Goal: Task Accomplishment & Management: Manage account settings

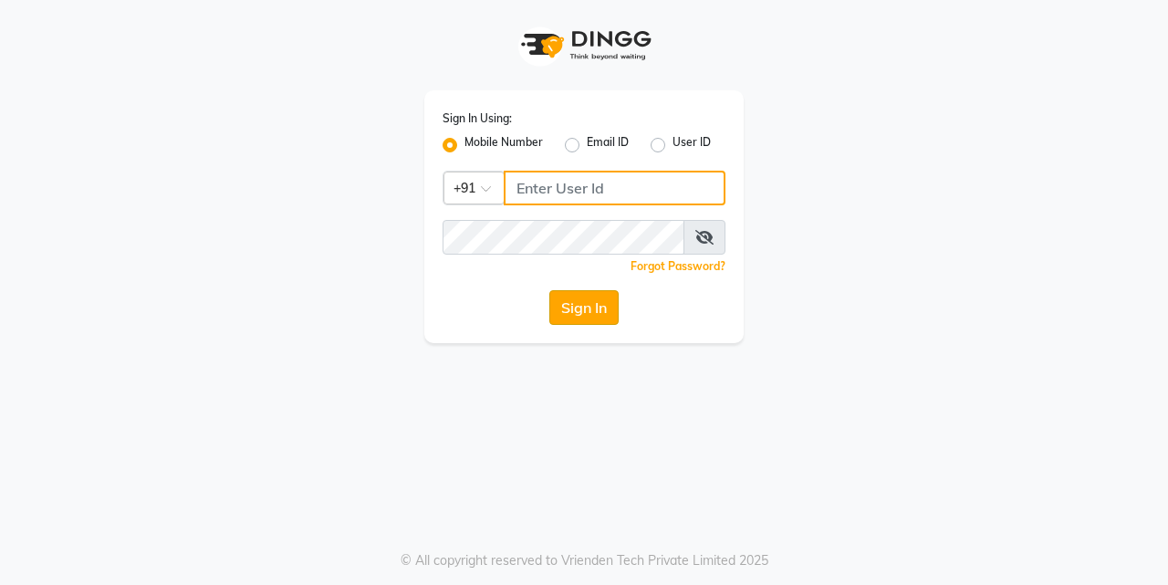
type input "7276795598"
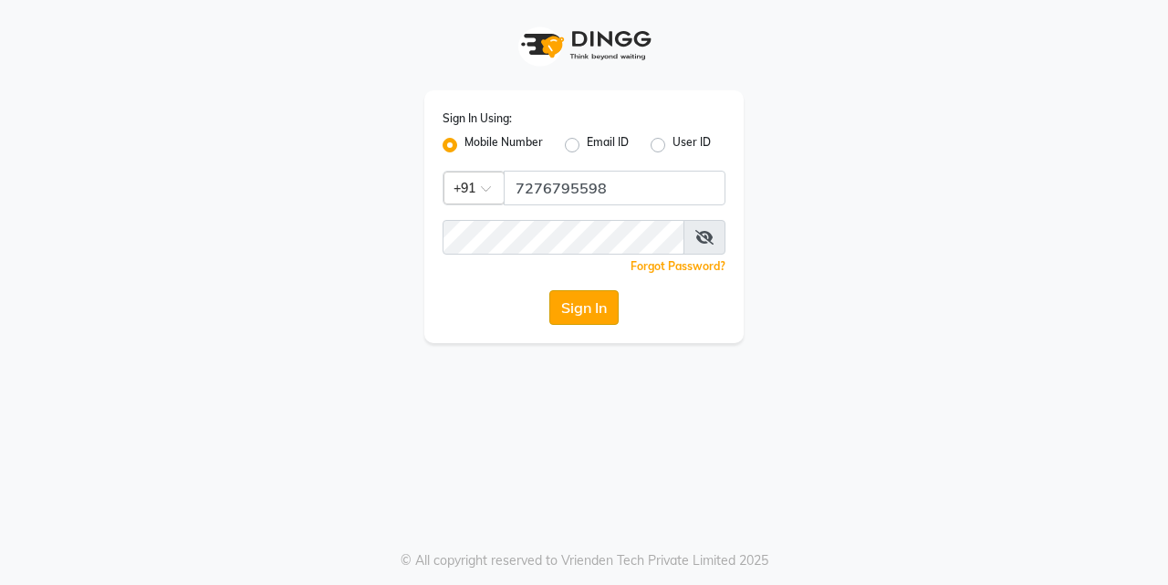
click at [589, 295] on button "Sign In" at bounding box center [583, 307] width 69 height 35
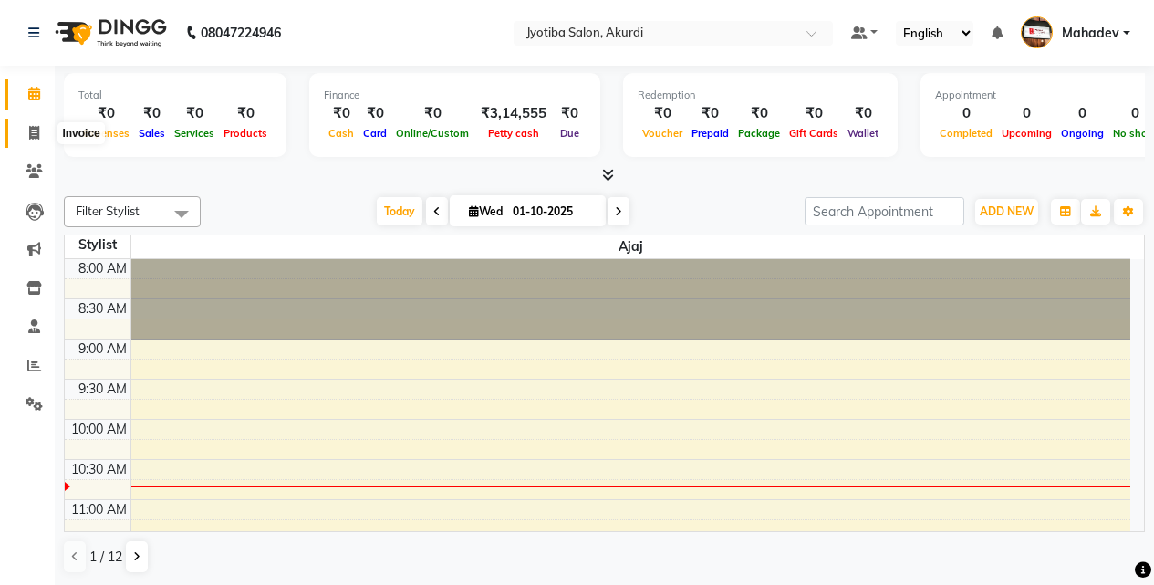
click at [32, 129] on icon at bounding box center [34, 133] width 10 height 14
select select "service"
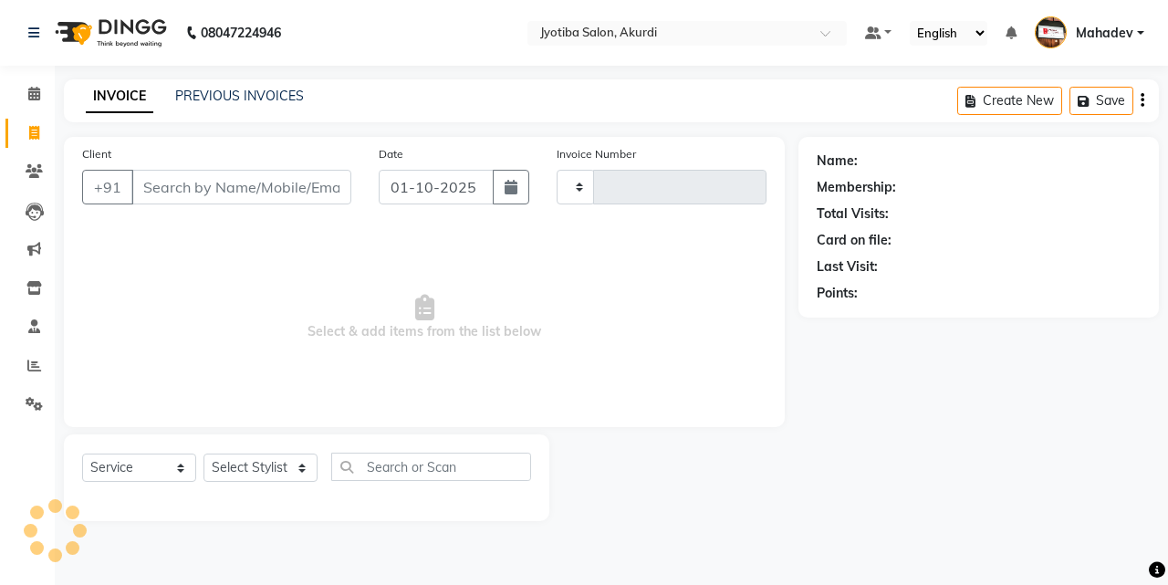
type input "6526"
select select "557"
click at [28, 373] on span at bounding box center [34, 366] width 32 height 21
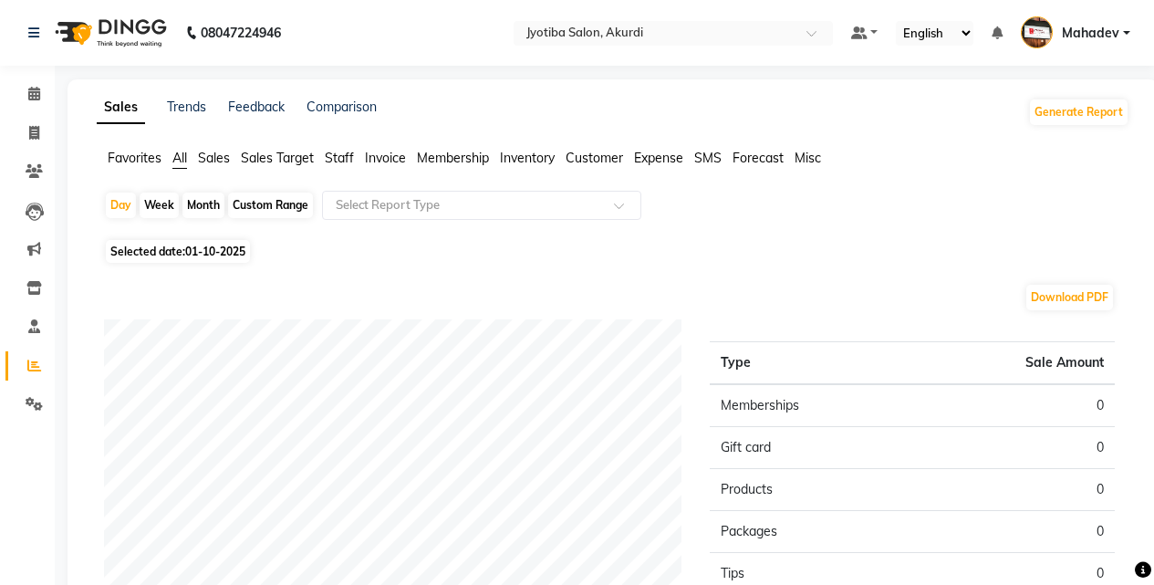
click at [218, 207] on div "Month" at bounding box center [203, 206] width 42 height 26
select select "10"
select select "2025"
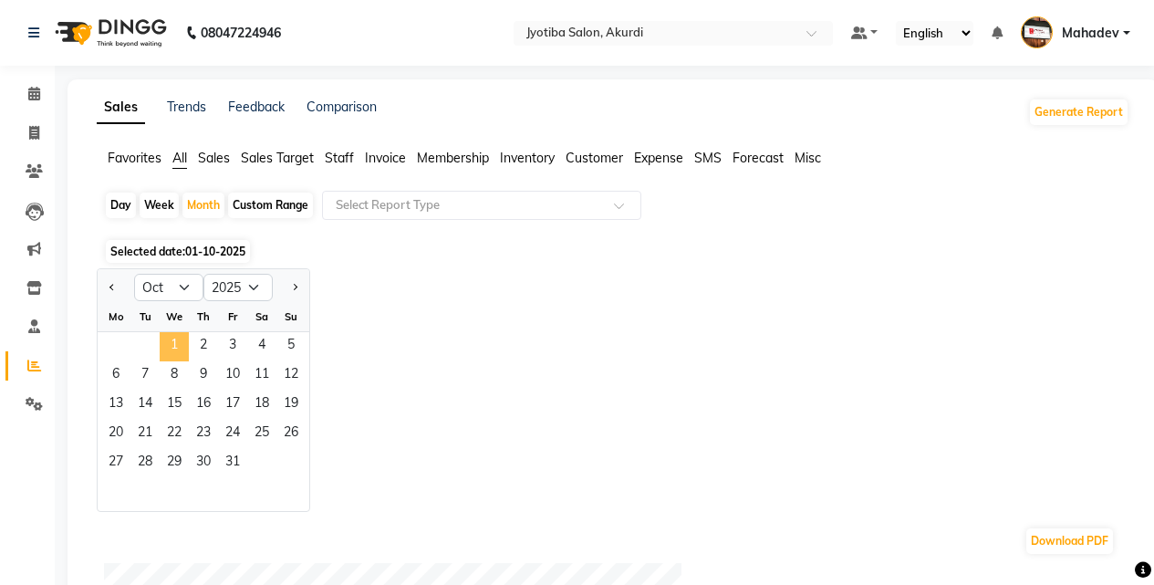
click at [182, 349] on span "1" at bounding box center [174, 346] width 29 height 29
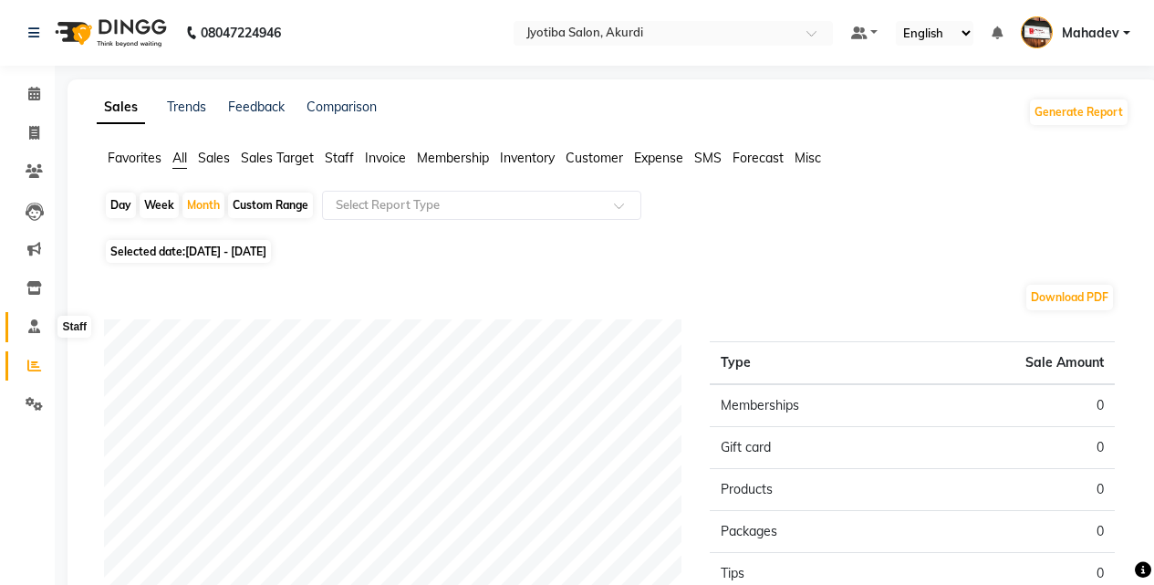
click at [37, 323] on icon at bounding box center [34, 326] width 12 height 14
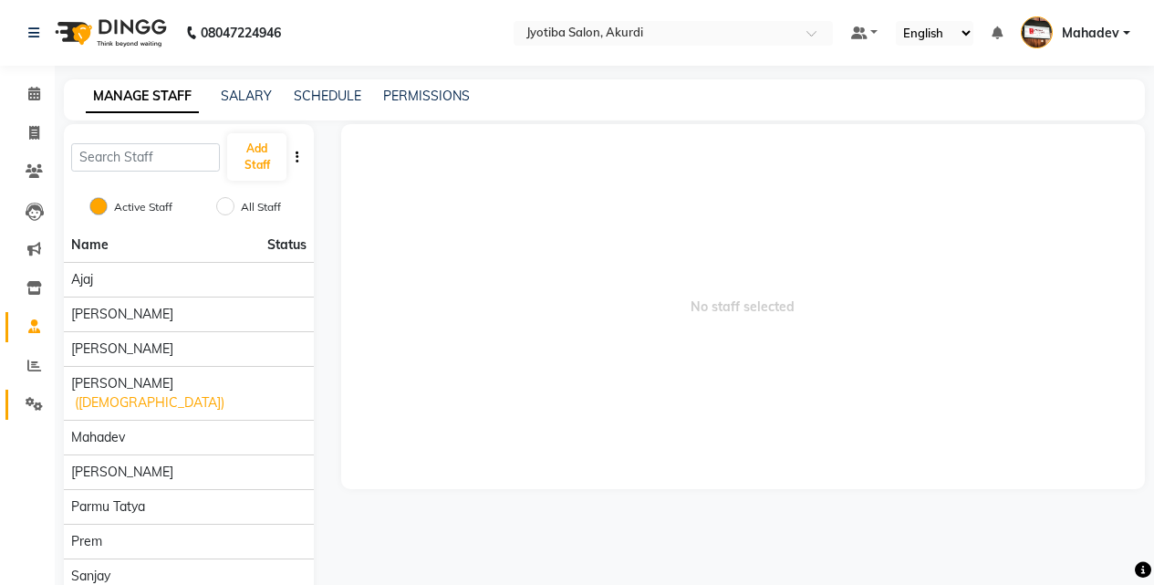
click at [29, 391] on link "Settings" at bounding box center [27, 405] width 44 height 30
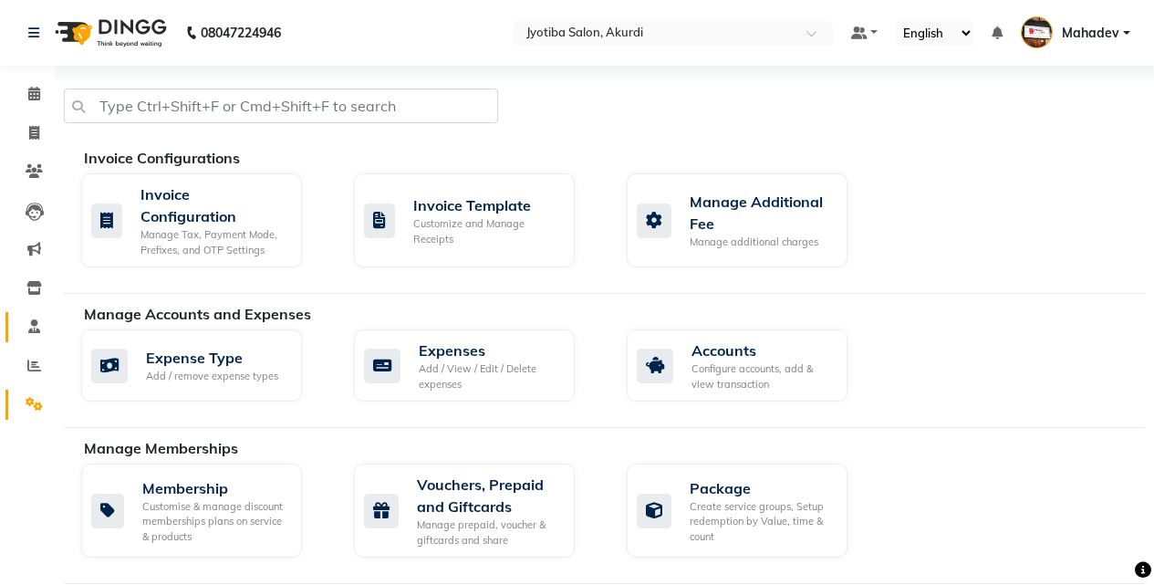
click at [33, 339] on link "Staff" at bounding box center [27, 327] width 44 height 30
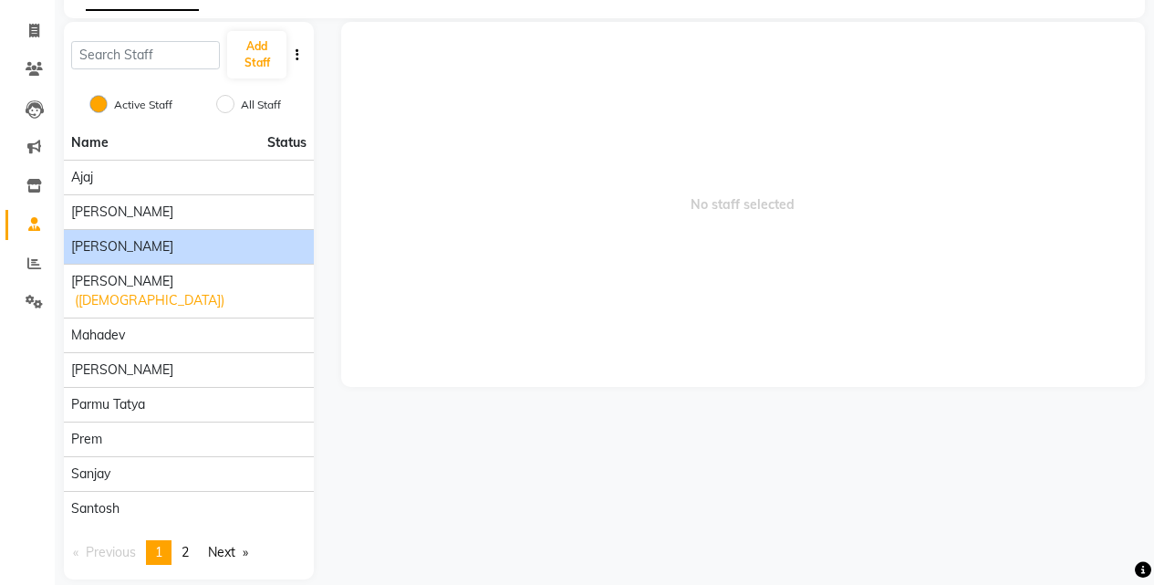
scroll to position [105, 0]
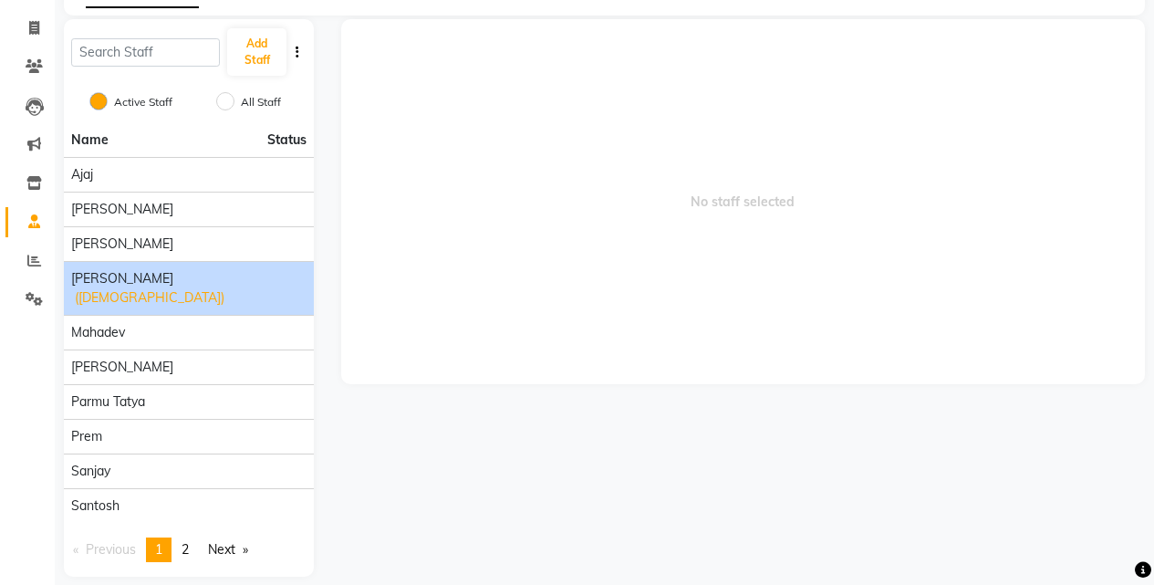
click at [120, 288] on span "([DEMOGRAPHIC_DATA])" at bounding box center [150, 297] width 150 height 19
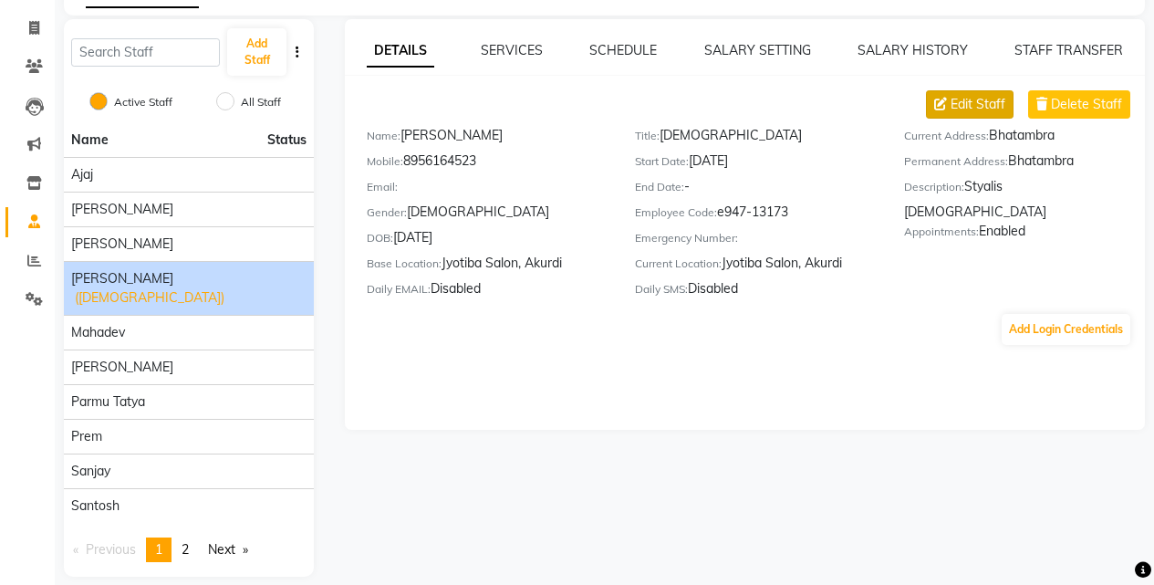
click at [981, 98] on span "Edit Staff" at bounding box center [978, 104] width 55 height 19
select select "[DEMOGRAPHIC_DATA]"
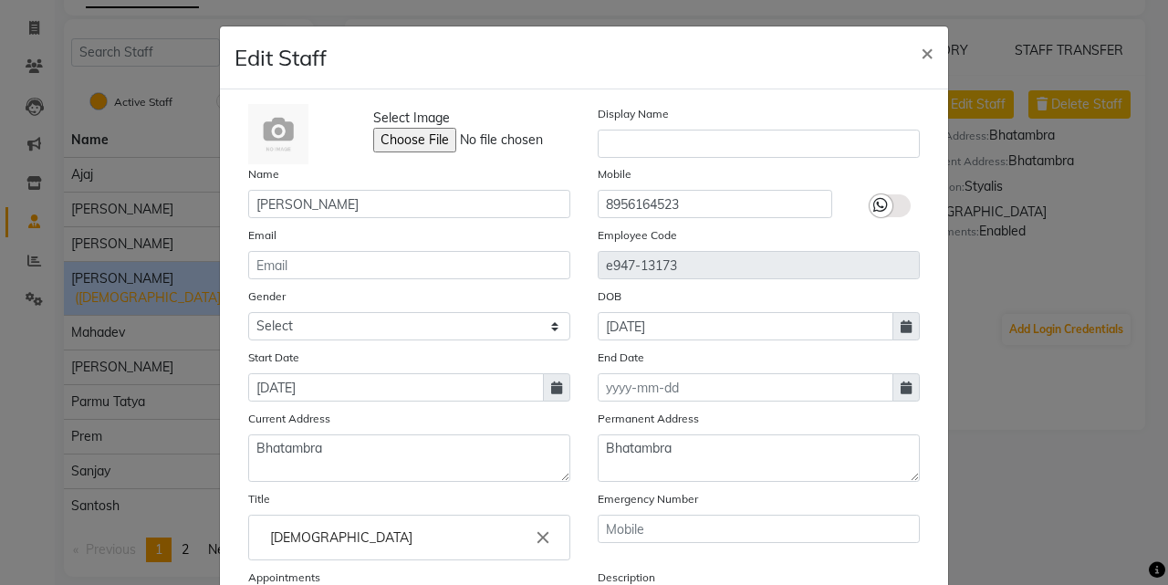
click at [270, 116] on img at bounding box center [278, 134] width 60 height 60
click at [257, 167] on label "Name" at bounding box center [263, 174] width 31 height 16
click at [881, 213] on div at bounding box center [881, 205] width 23 height 23
click at [0, 0] on input "checkbox" at bounding box center [0, 0] width 0 height 0
click at [892, 205] on div at bounding box center [903, 205] width 23 height 23
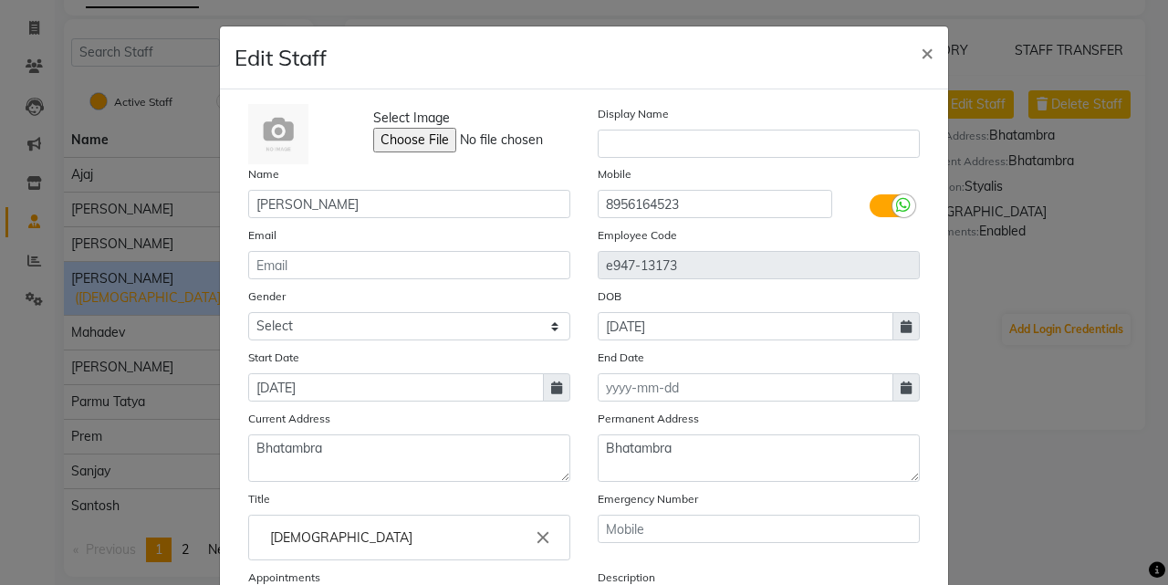
click at [0, 0] on input "checkbox" at bounding box center [0, 0] width 0 height 0
click at [921, 54] on span "×" at bounding box center [927, 51] width 13 height 27
select select
checkbox input "false"
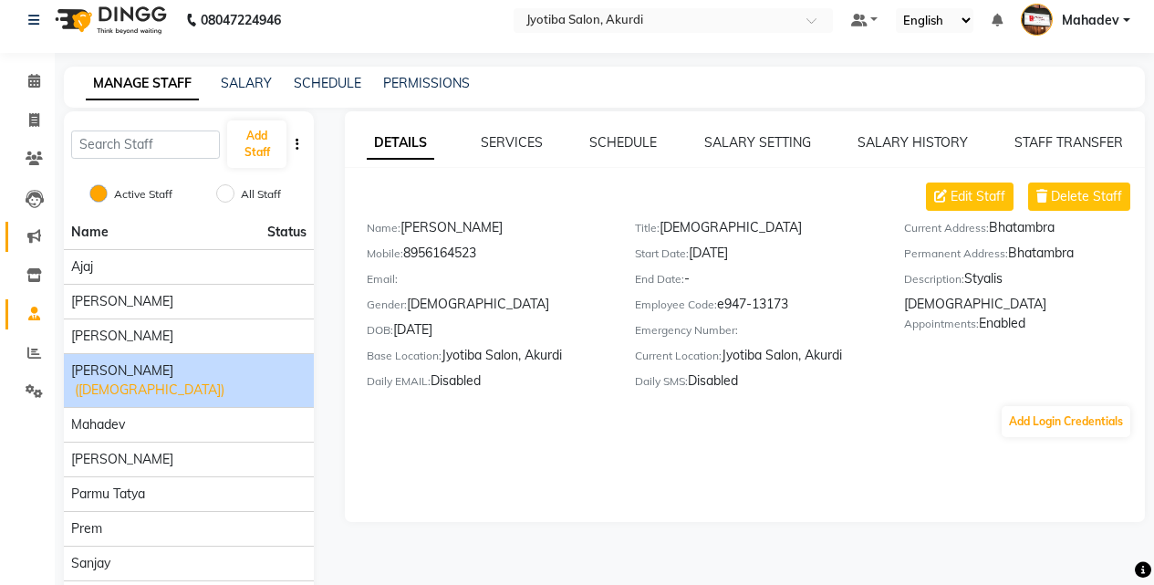
scroll to position [0, 0]
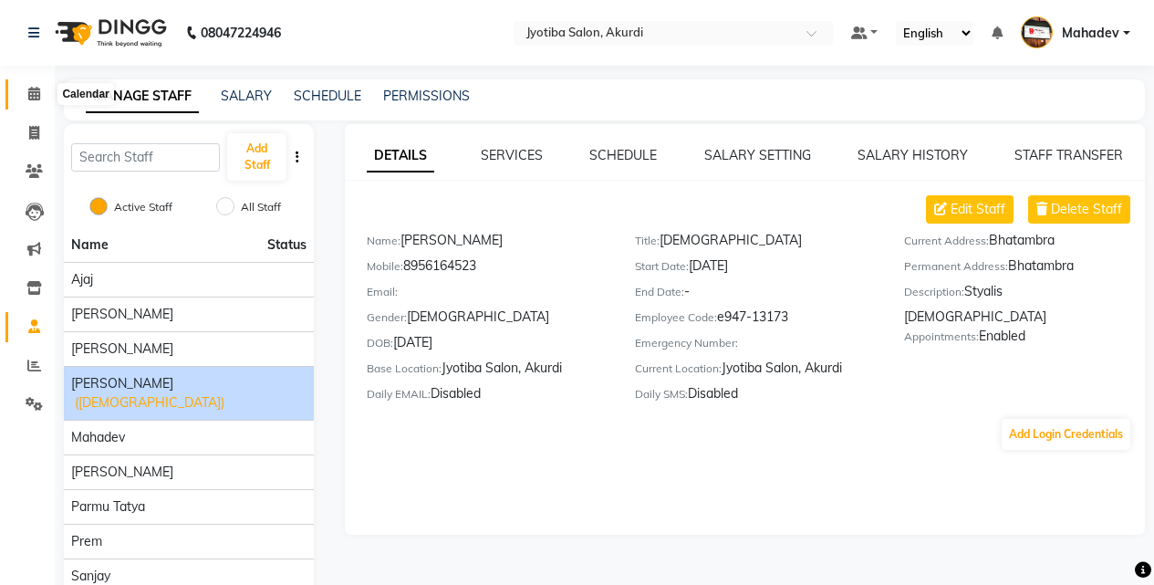
click at [26, 102] on span at bounding box center [34, 94] width 32 height 21
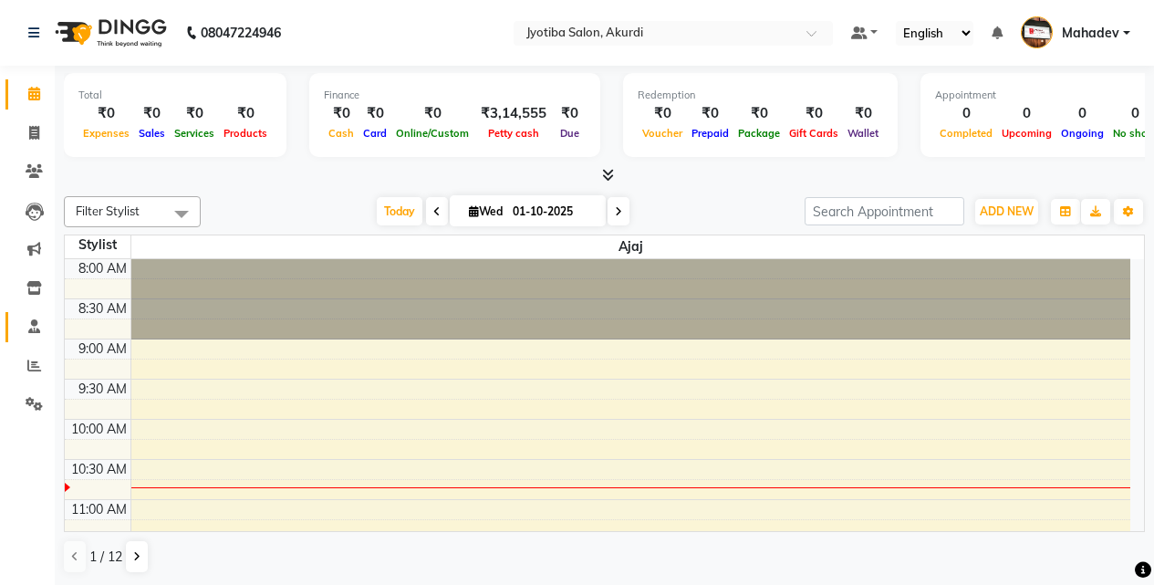
click at [26, 338] on link "Staff" at bounding box center [27, 327] width 44 height 30
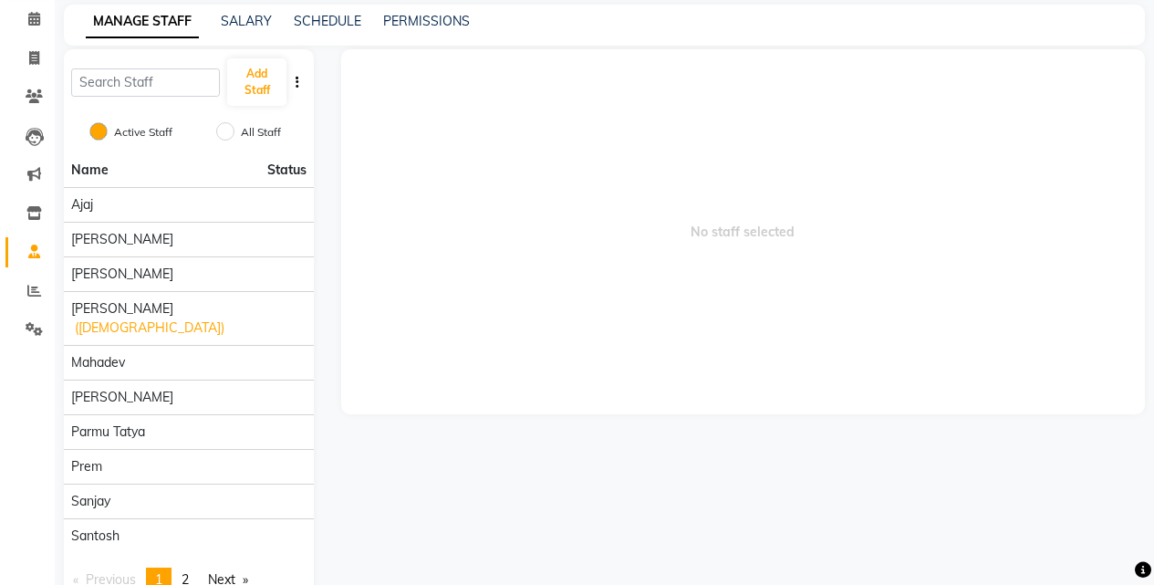
scroll to position [105, 0]
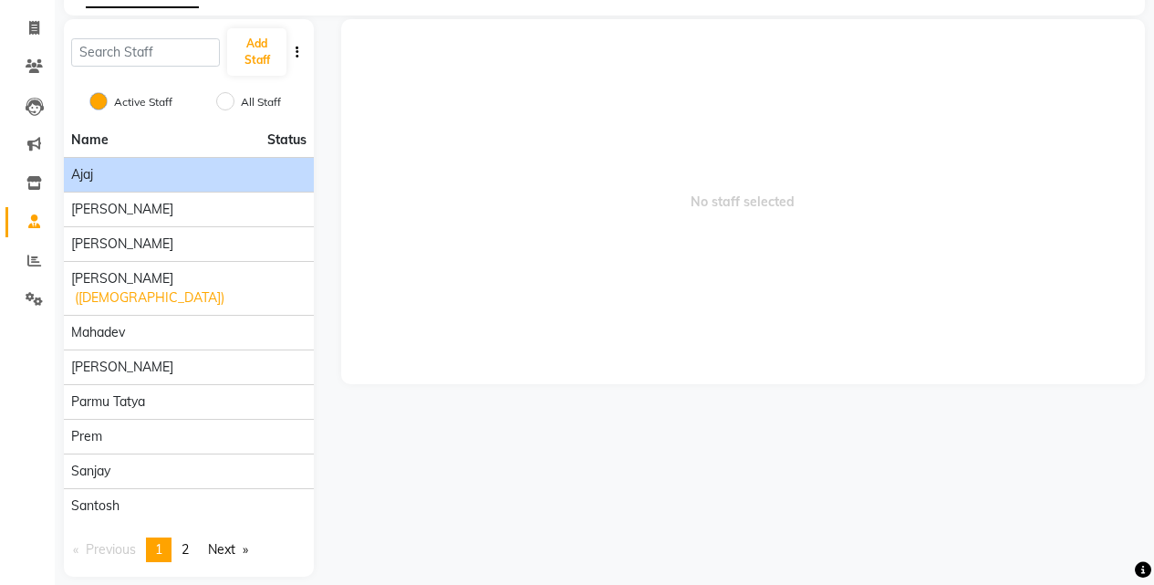
click at [207, 173] on div "Ajaj" at bounding box center [188, 174] width 235 height 19
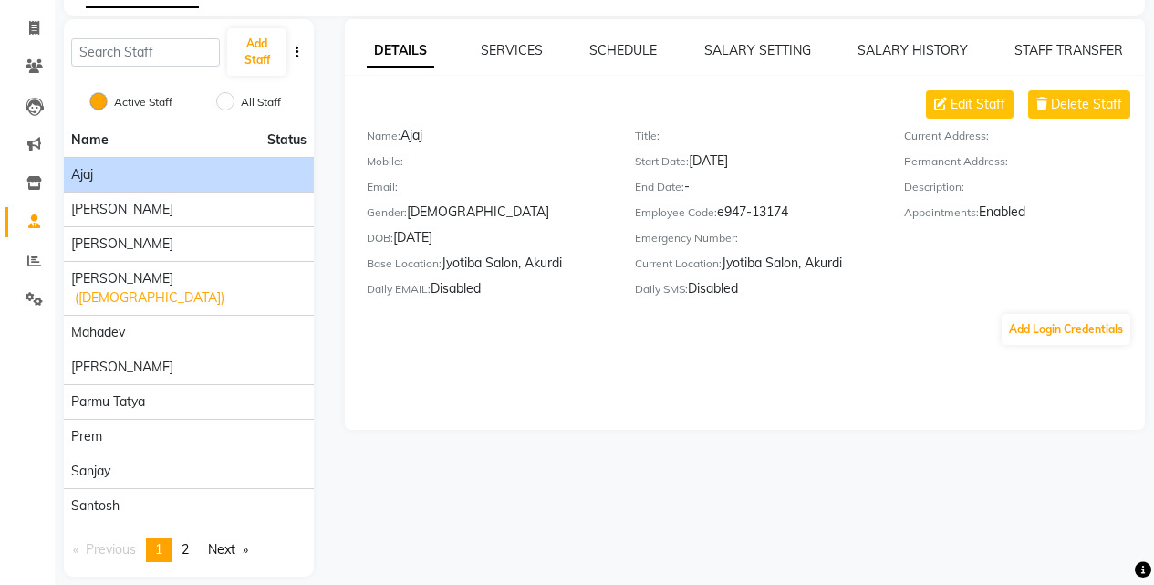
drag, startPoint x: 184, startPoint y: 538, endPoint x: 185, endPoint y: 550, distance: 11.9
click at [185, 550] on div "Name Status [PERSON_NAME] [PERSON_NAME] [PERSON_NAME] (Beginar) [PERSON_NAME] P…" at bounding box center [189, 349] width 250 height 453
click at [185, 541] on span "2" at bounding box center [185, 549] width 7 height 16
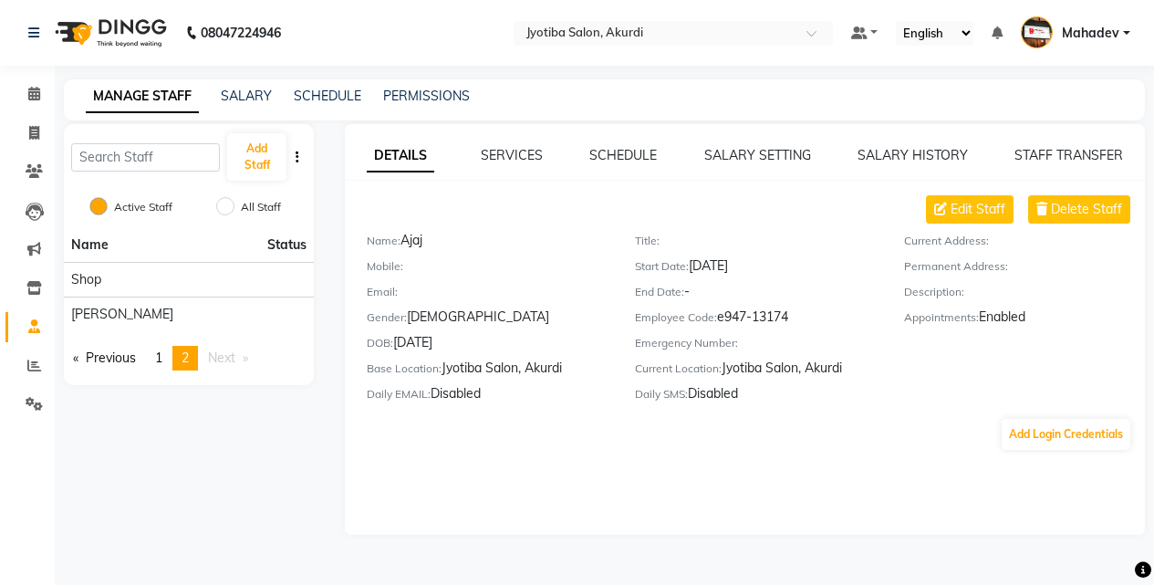
scroll to position [0, 0]
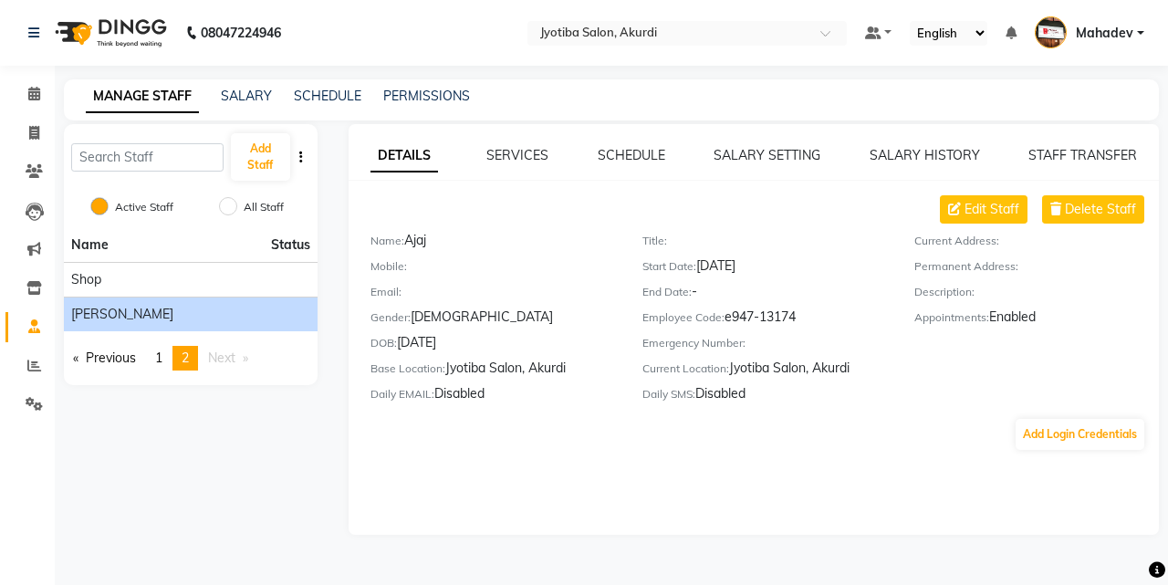
click at [109, 318] on div "[PERSON_NAME]" at bounding box center [190, 314] width 239 height 19
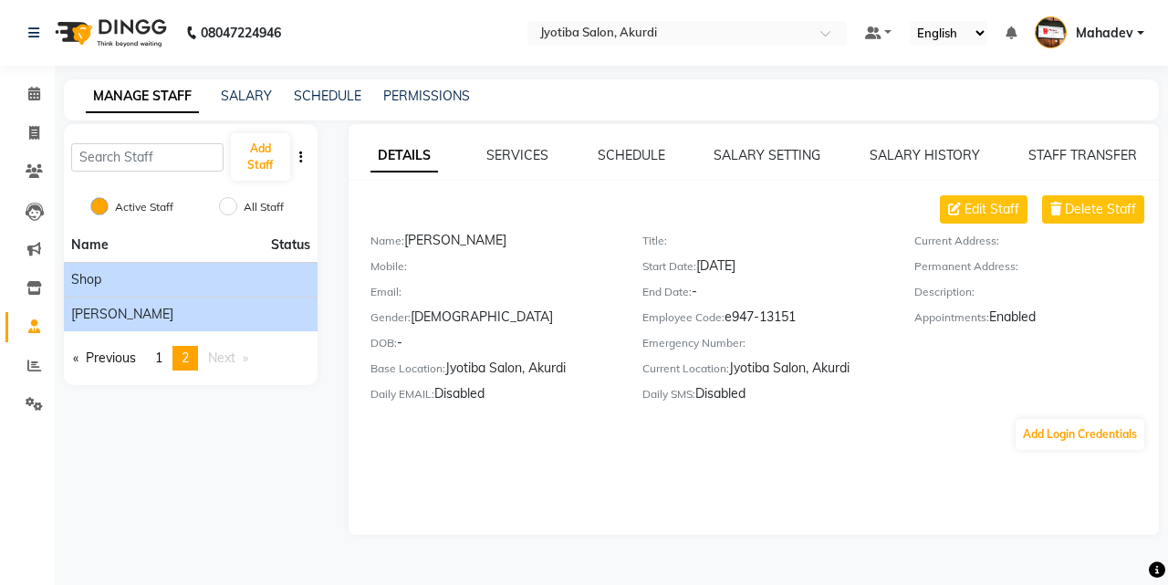
click at [98, 282] on span "Shop" at bounding box center [86, 279] width 30 height 19
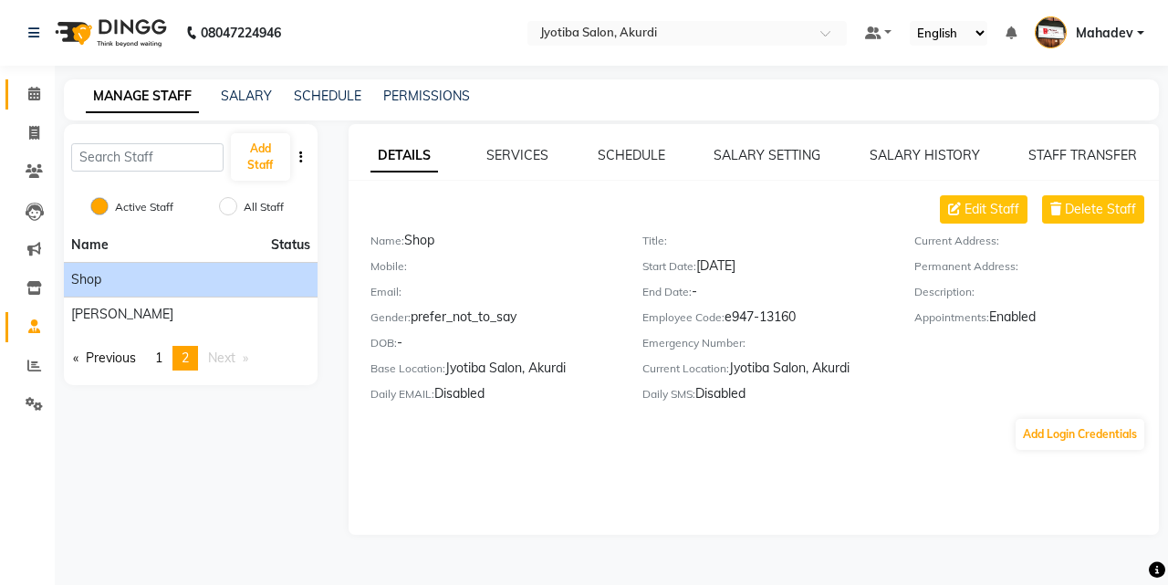
drag, startPoint x: 192, startPoint y: 259, endPoint x: 23, endPoint y: 94, distance: 236.2
click at [23, 94] on span at bounding box center [34, 94] width 32 height 21
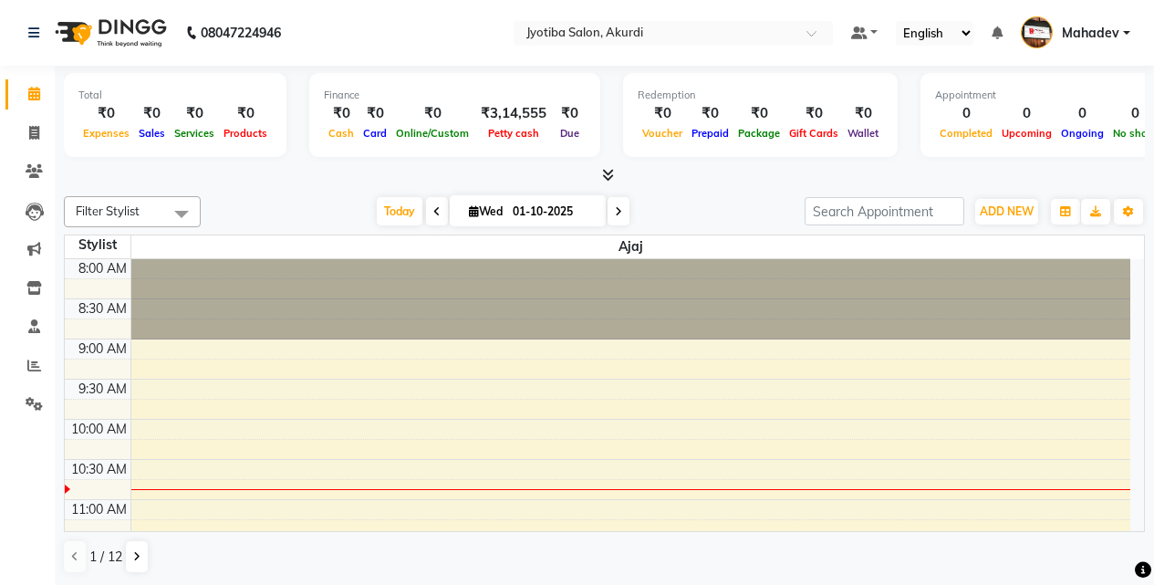
drag, startPoint x: 23, startPoint y: 94, endPoint x: 208, endPoint y: 396, distance: 354.3
click at [473, 213] on icon at bounding box center [474, 211] width 10 height 12
select select "10"
select select "2025"
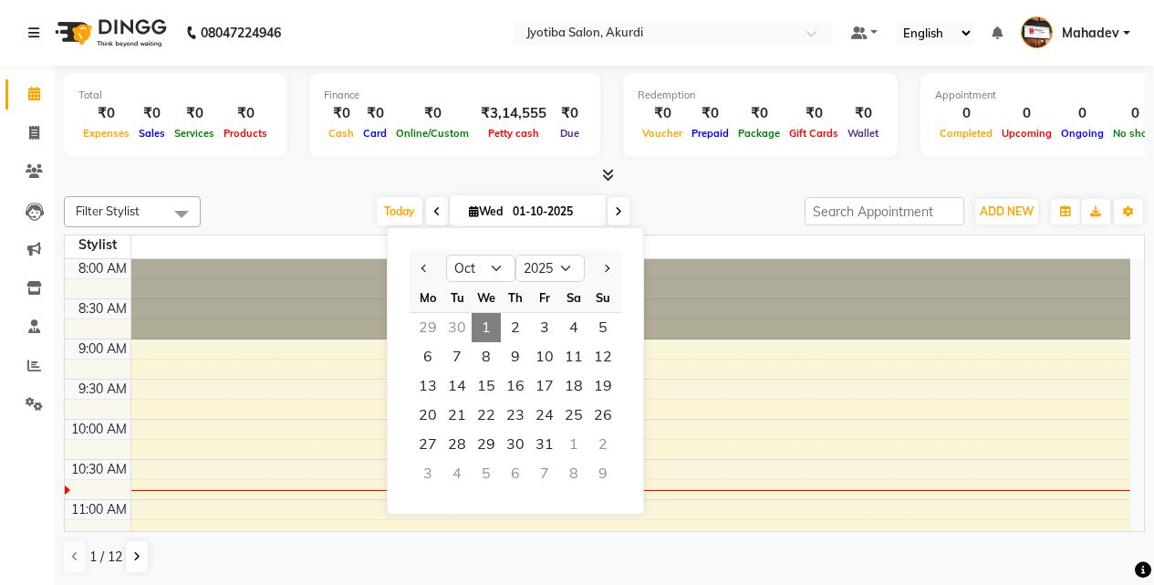
click at [429, 335] on div "29" at bounding box center [427, 327] width 29 height 29
type input "29-09-2025"
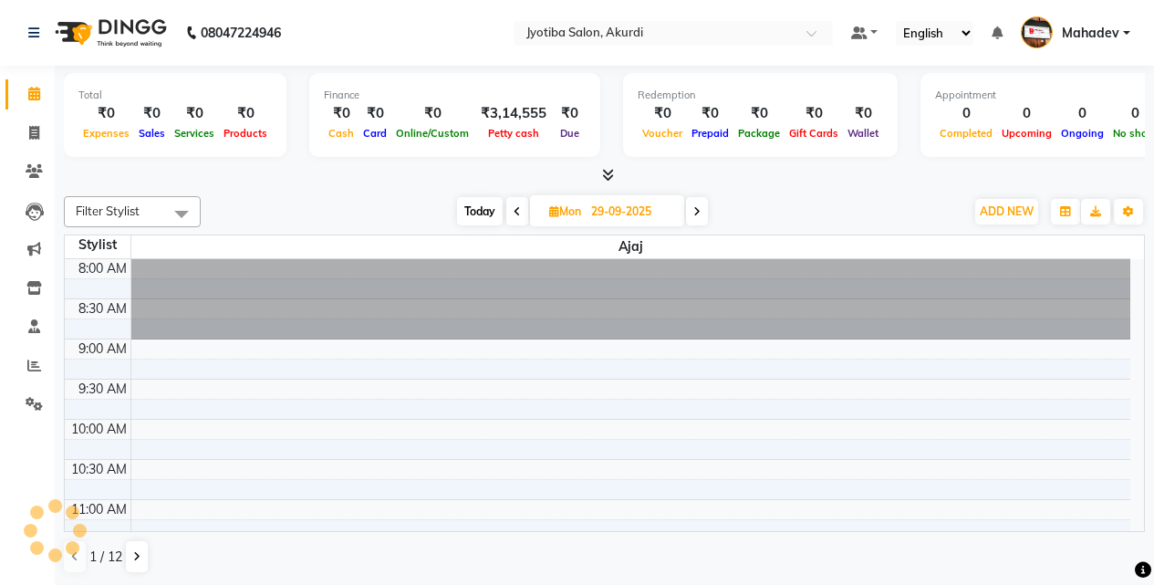
scroll to position [162, 0]
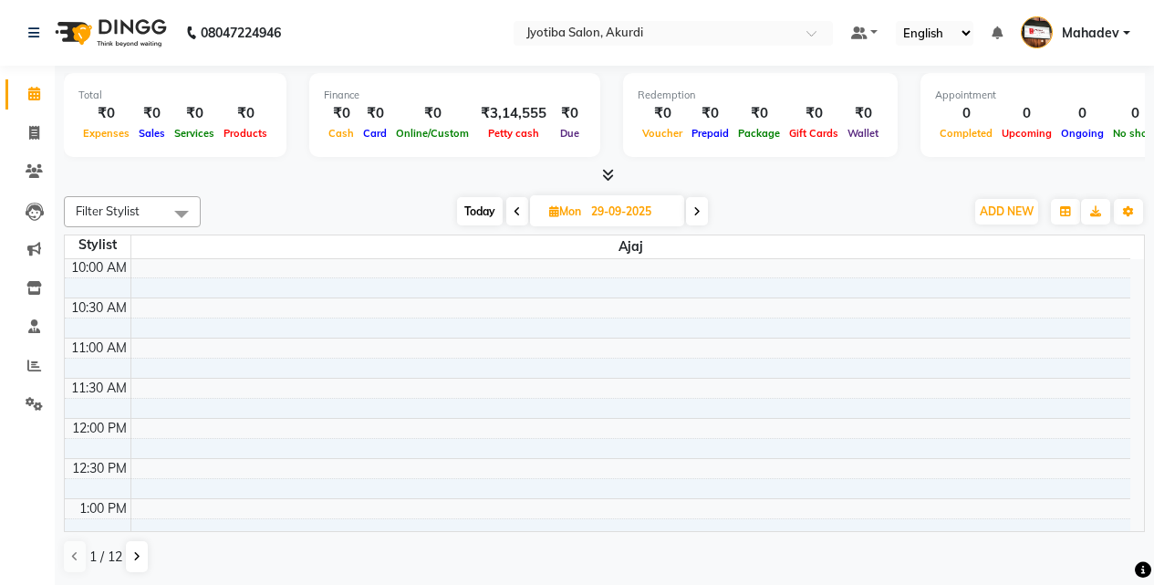
click at [608, 221] on input "29-09-2025" at bounding box center [631, 211] width 91 height 27
select select "9"
select select "2025"
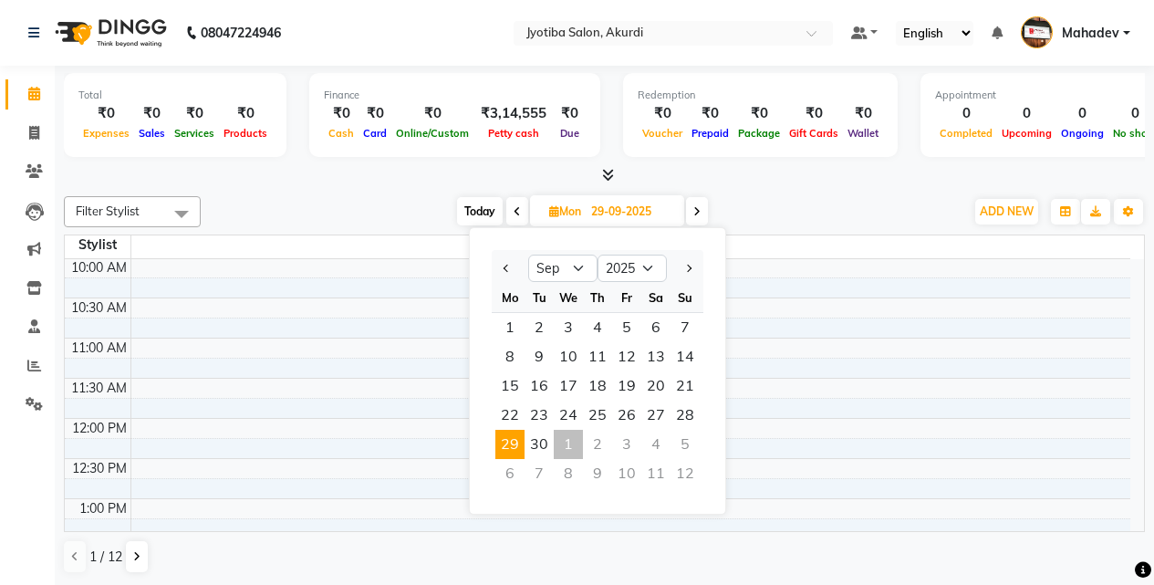
click at [559, 444] on div "1" at bounding box center [568, 444] width 29 height 29
type input "01-10-2025"
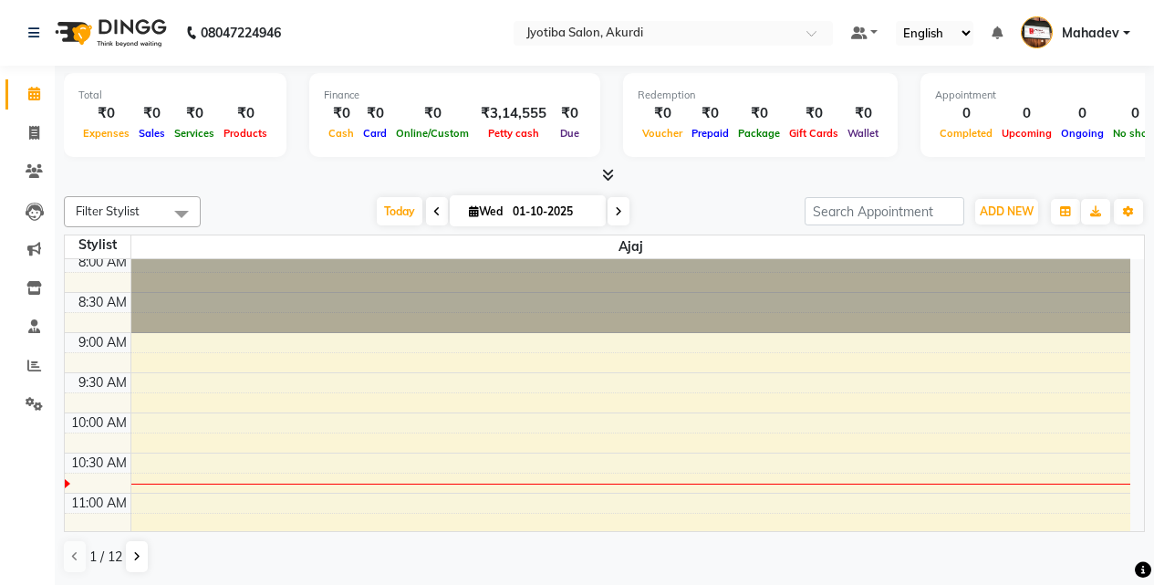
scroll to position [0, 0]
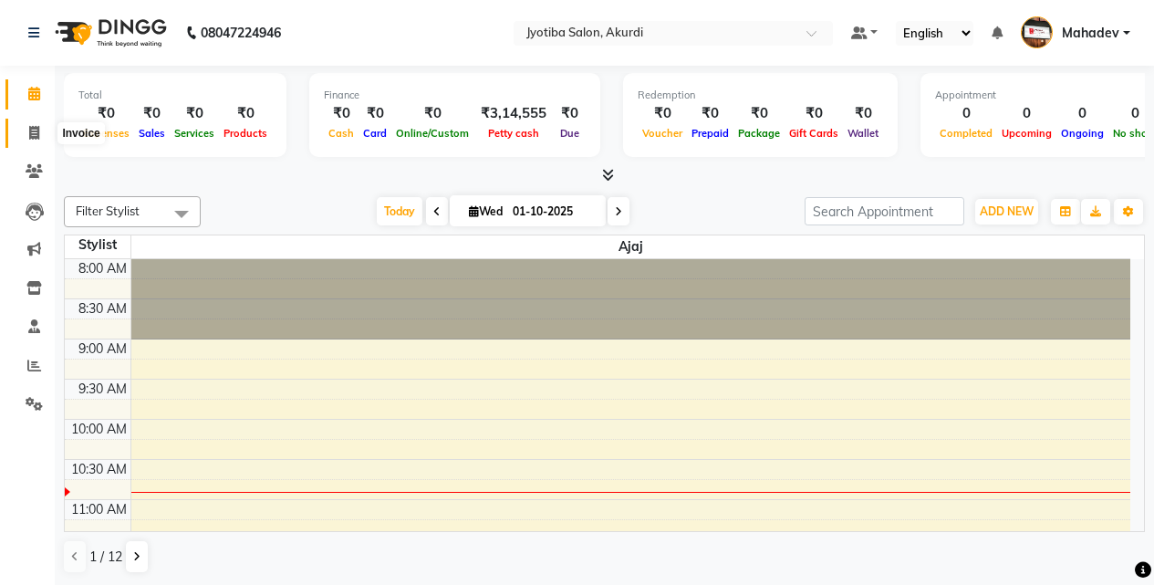
click at [26, 123] on span at bounding box center [34, 133] width 32 height 21
select select "557"
select select "service"
